Goal: Task Accomplishment & Management: Use online tool/utility

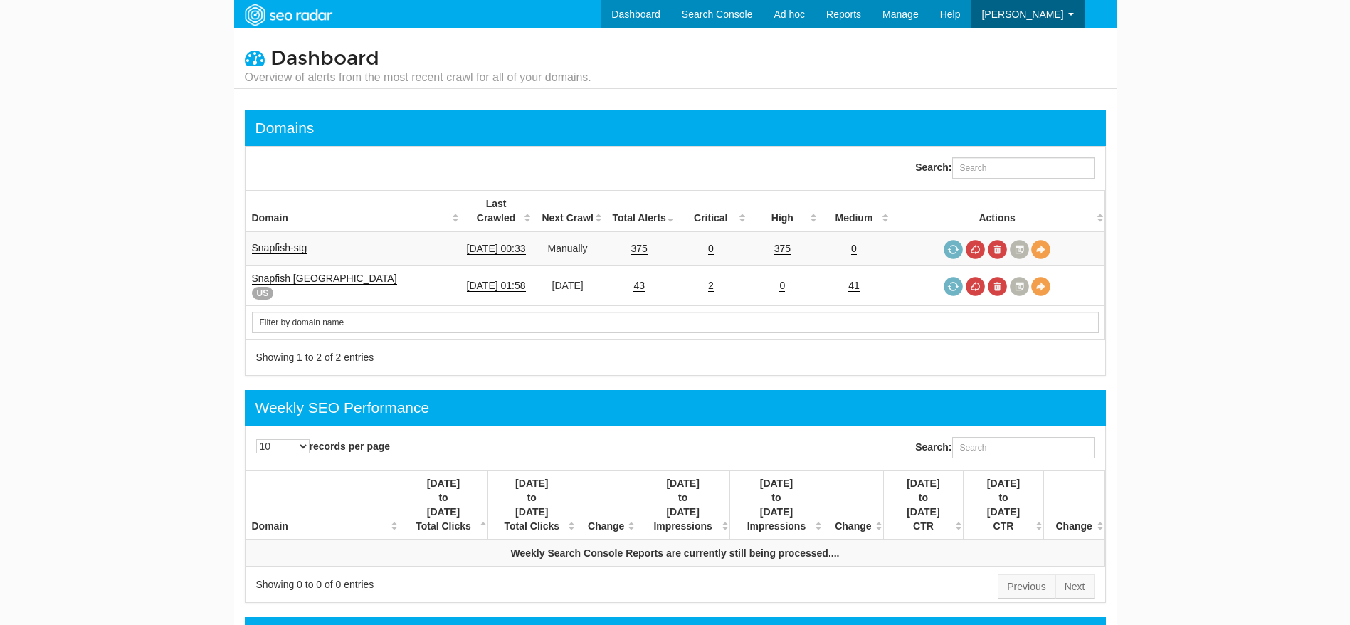
scroll to position [57, 0]
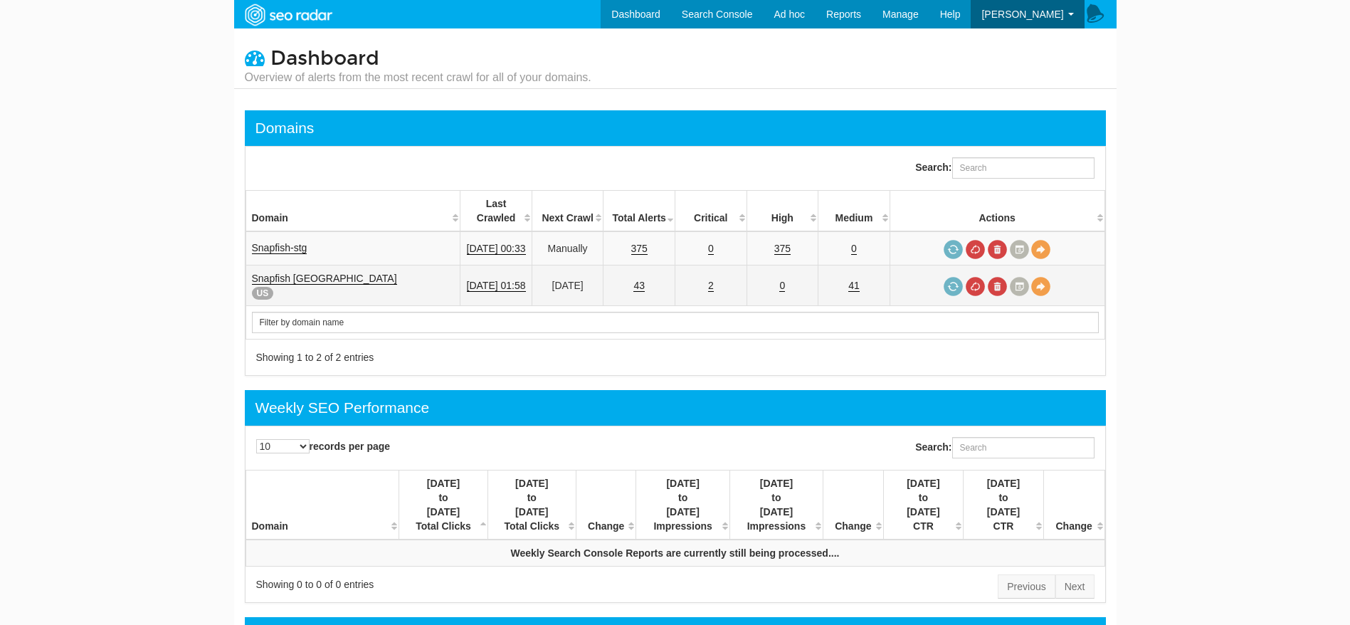
click at [716, 275] on td "2" at bounding box center [711, 286] width 72 height 41
click at [714, 280] on link "2" at bounding box center [711, 286] width 6 height 12
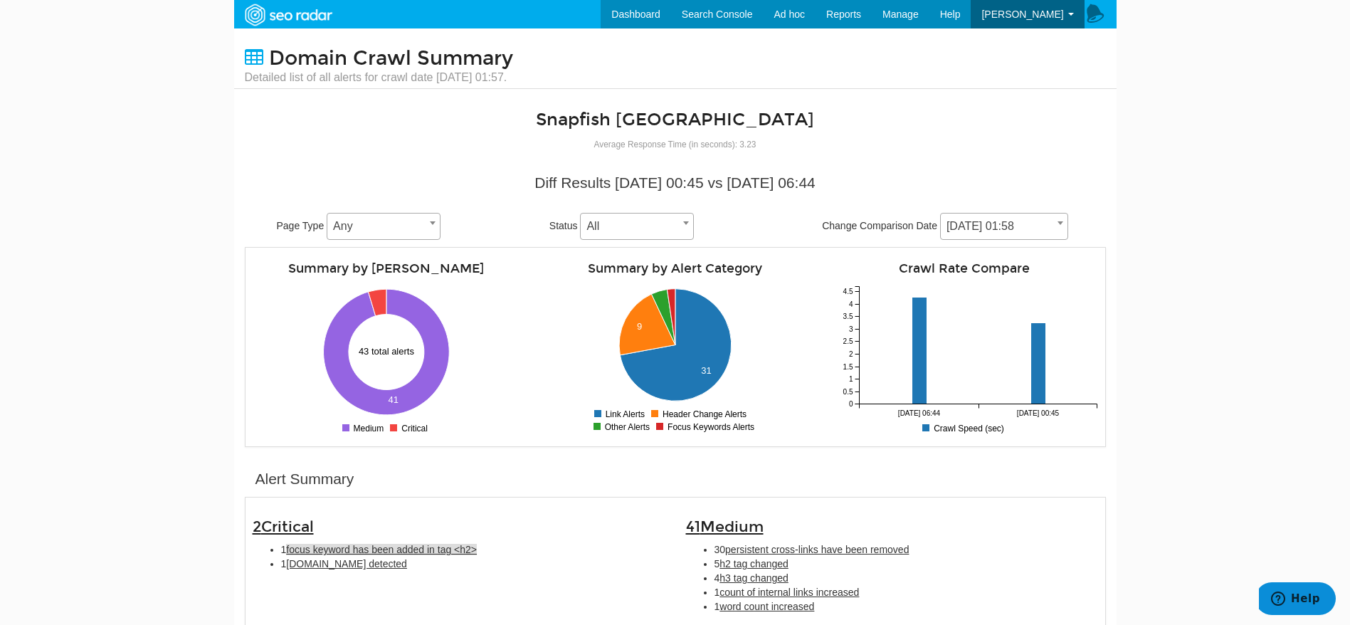
click at [455, 549] on span "focus keyword has been added in tag <h2>" at bounding box center [381, 549] width 191 height 11
type input "focus keyword has been added in tag <h2>"
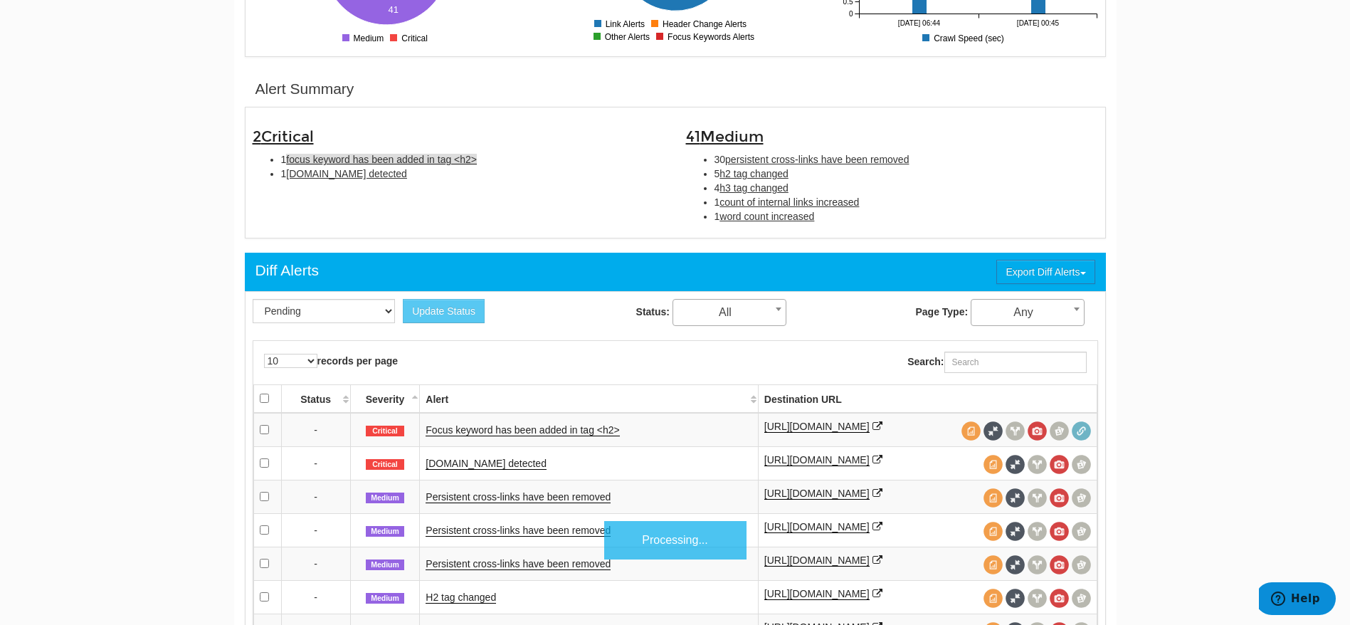
scroll to position [461, 0]
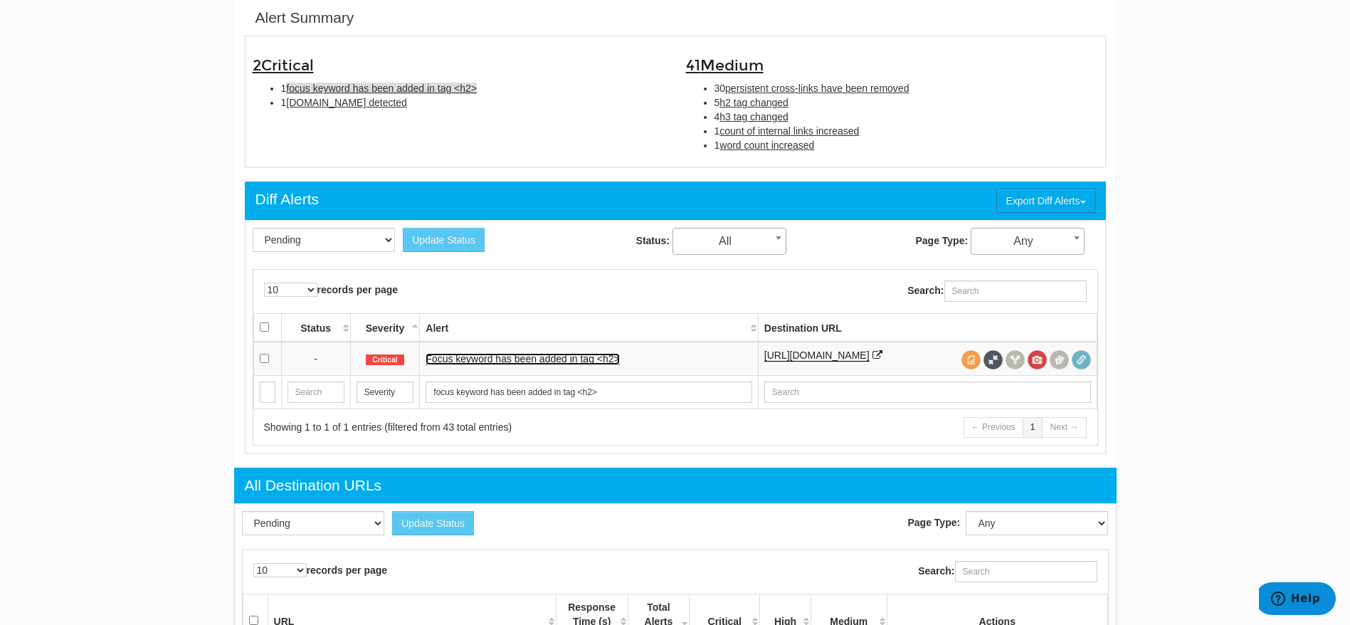
click at [577, 362] on link "Focus keyword has been added in tag <h2>" at bounding box center [523, 359] width 194 height 12
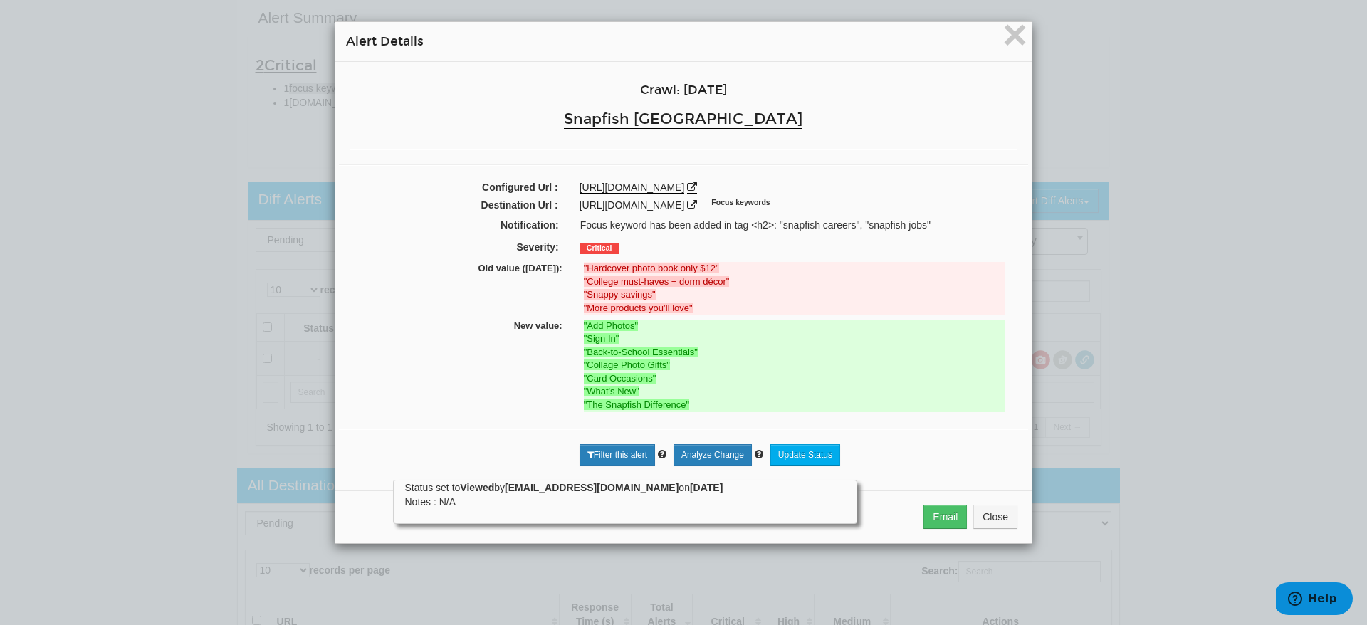
click at [45, 249] on div "× Alert Details Crawl: [DATE] Snapfish [GEOGRAPHIC_DATA] Configured Url : [URL]…" at bounding box center [683, 312] width 1367 height 625
click at [1002, 46] on span "×" at bounding box center [1014, 35] width 25 height 48
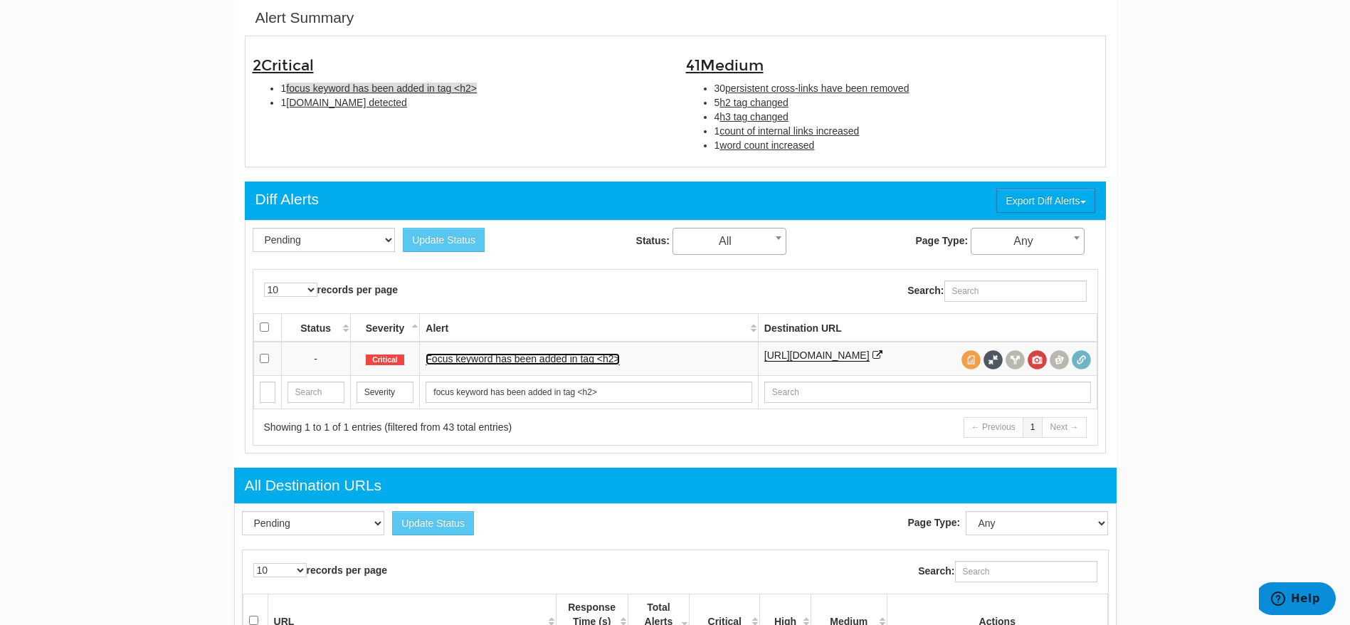
click at [529, 362] on link "Focus keyword has been added in tag <h2>" at bounding box center [523, 359] width 194 height 12
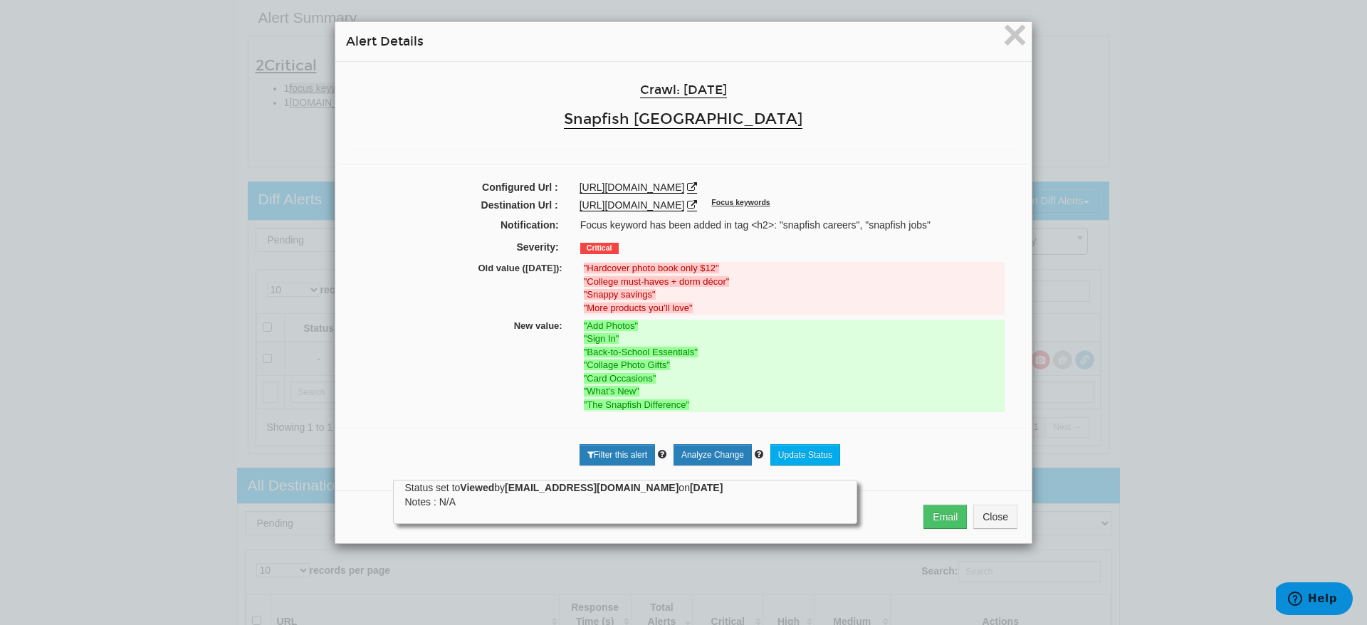
click at [159, 363] on div "× Alert Details Crawl: [DATE] Snapfish [GEOGRAPHIC_DATA] Configured Url : [URL]…" at bounding box center [683, 312] width 1367 height 625
click at [1016, 30] on span "×" at bounding box center [1014, 35] width 25 height 48
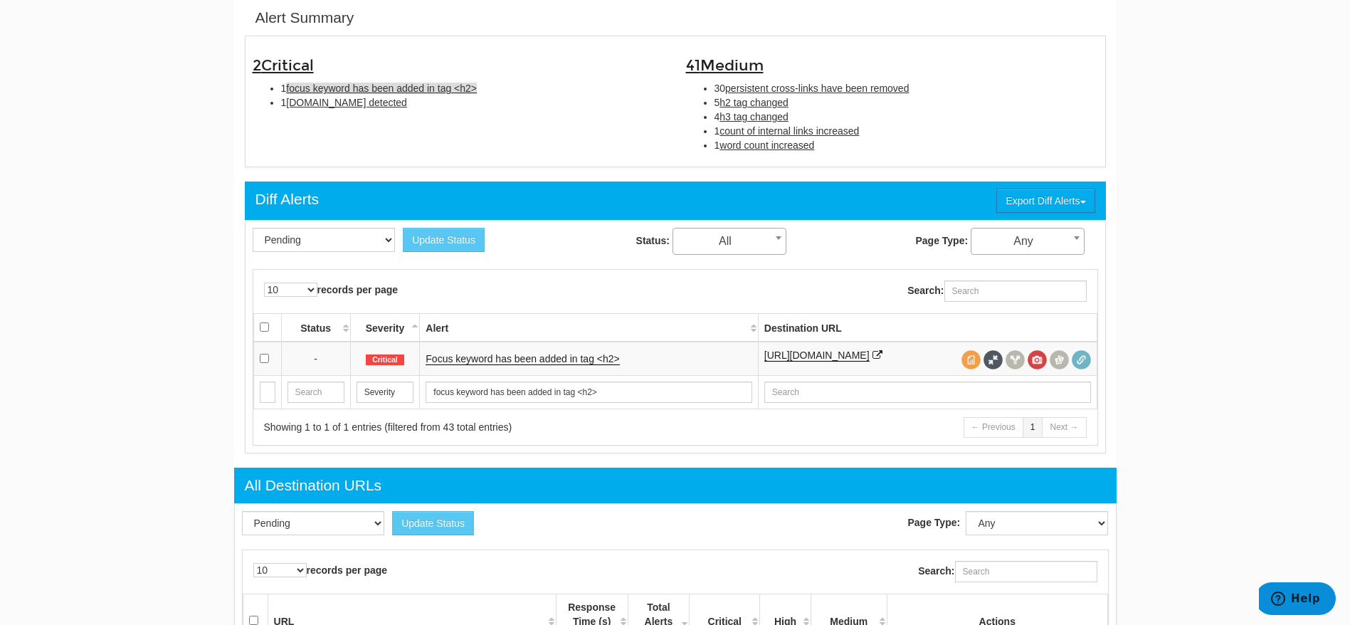
click at [720, 194] on div "Diff Alerts Export Diff Alerts CSV XLSX" at bounding box center [675, 201] width 861 height 38
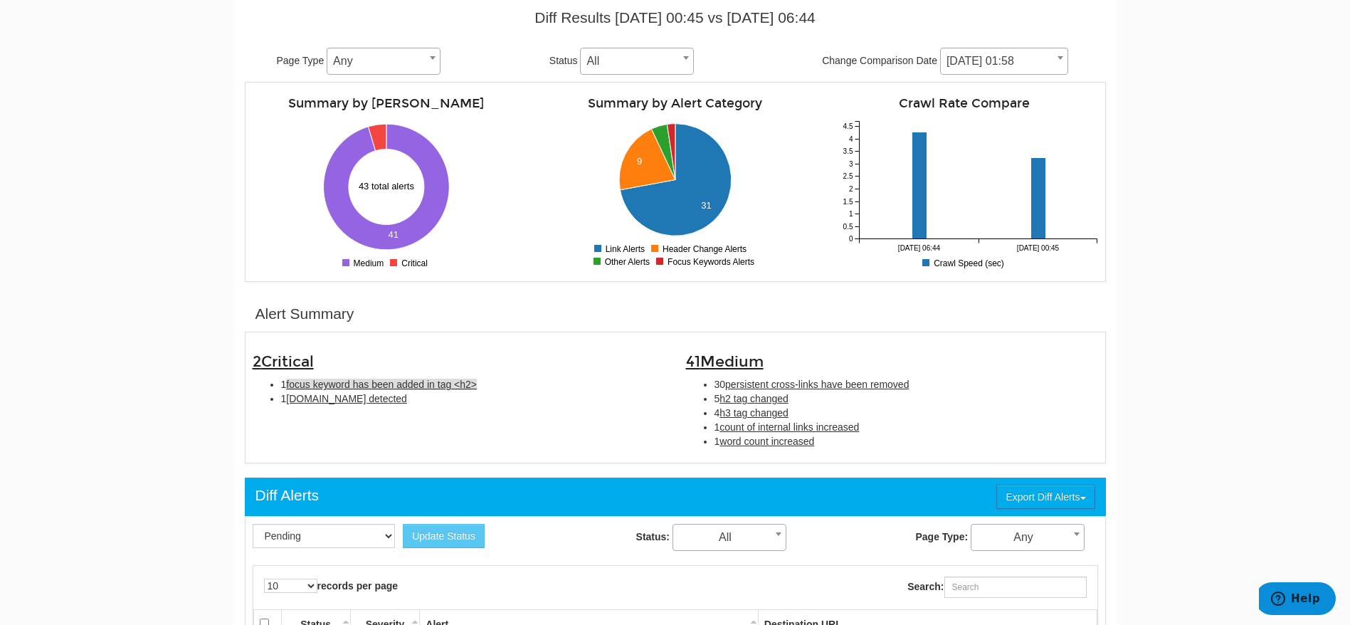
scroll to position [159, 0]
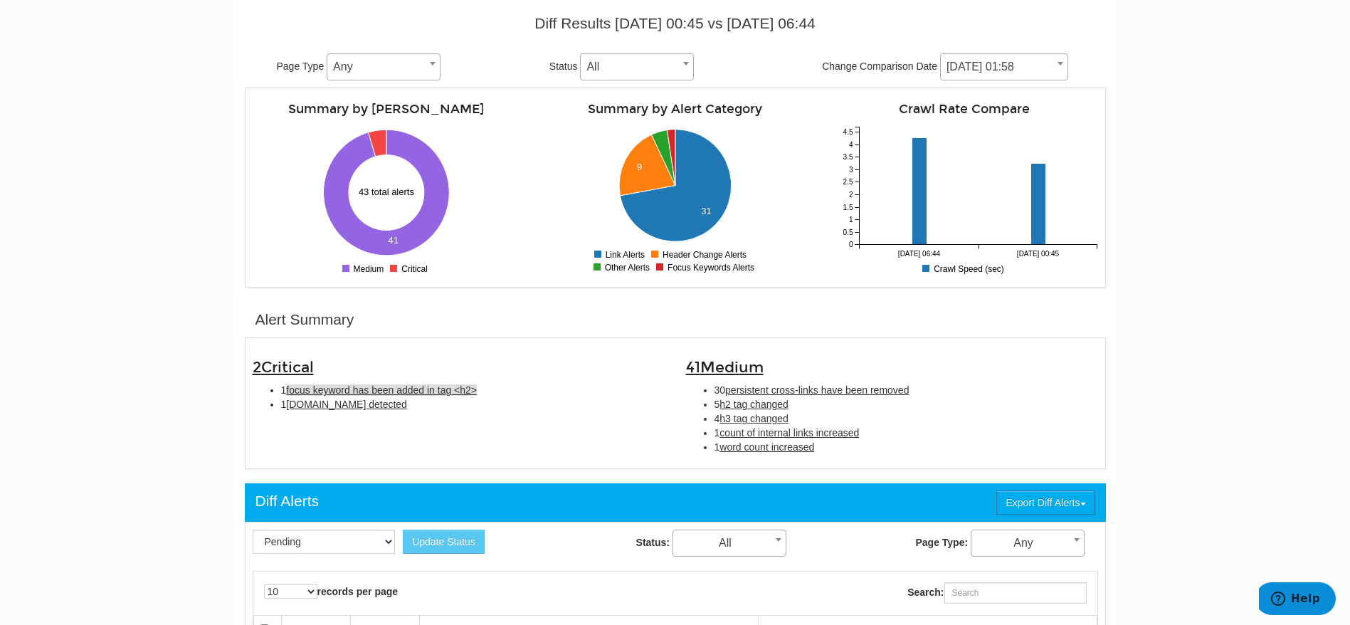
click at [195, 410] on body "Dashboard Search Console Keyword Winners and Losers Page Winners and Losers Arc…" at bounding box center [675, 153] width 1350 height 625
